Goal: Task Accomplishment & Management: Complete application form

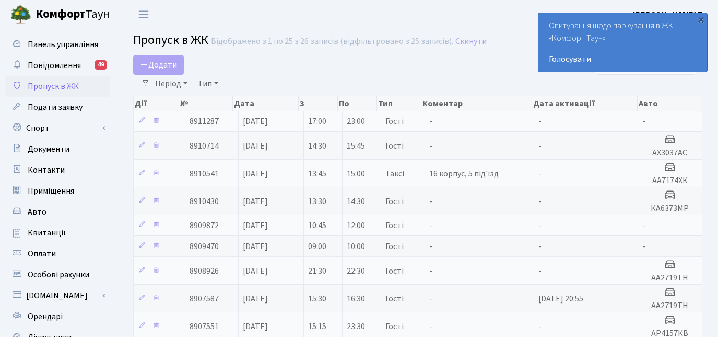
select select "25"
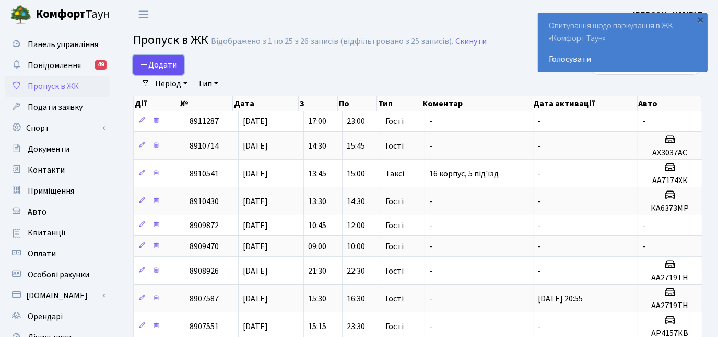
click at [166, 63] on span "Додати" at bounding box center [158, 64] width 37 height 11
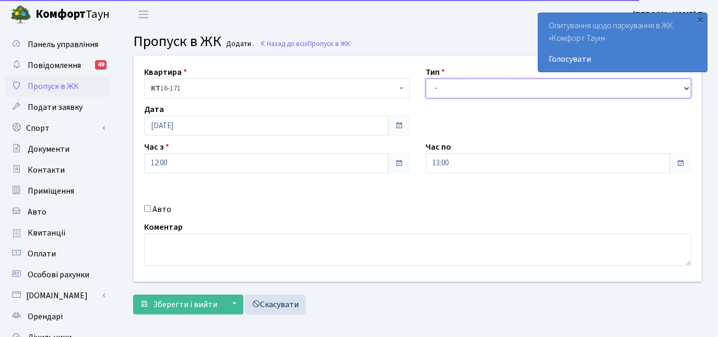
click at [479, 89] on select "- Доставка Таксі Гості Сервіс" at bounding box center [559, 88] width 266 height 20
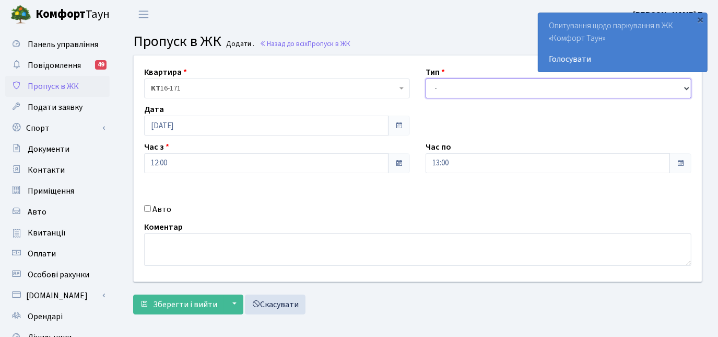
select select "1"
click at [426, 78] on select "- Доставка Таксі Гості Сервіс" at bounding box center [559, 88] width 266 height 20
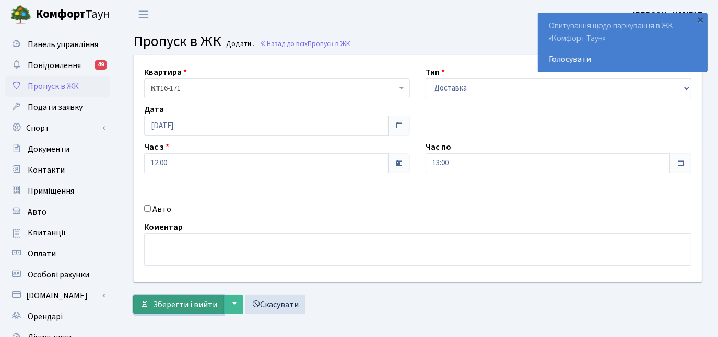
click at [183, 305] on span "Зберегти і вийти" at bounding box center [185, 303] width 64 height 11
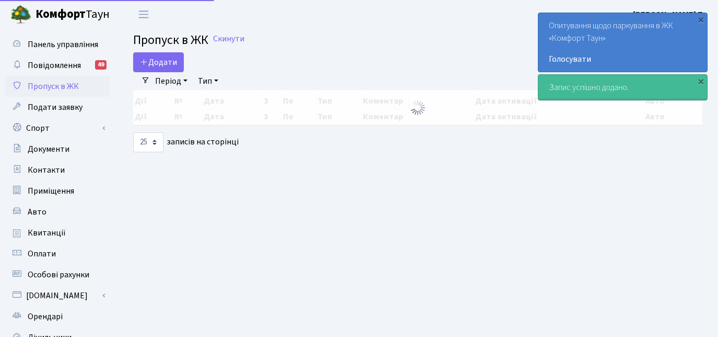
select select "25"
